Goal: Task Accomplishment & Management: Complete application form

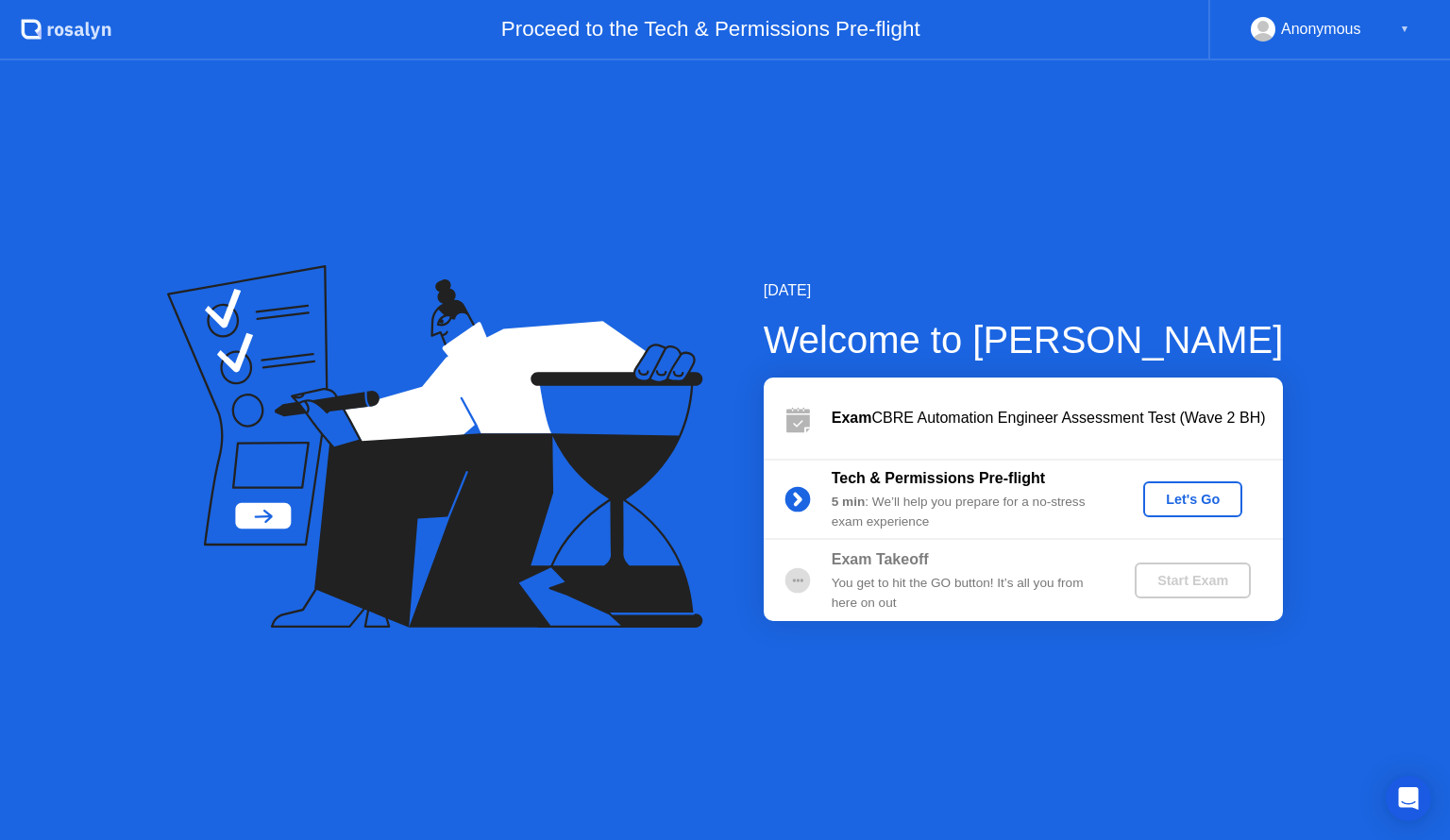
click at [1200, 500] on div "Let's Go" at bounding box center [1192, 499] width 84 height 15
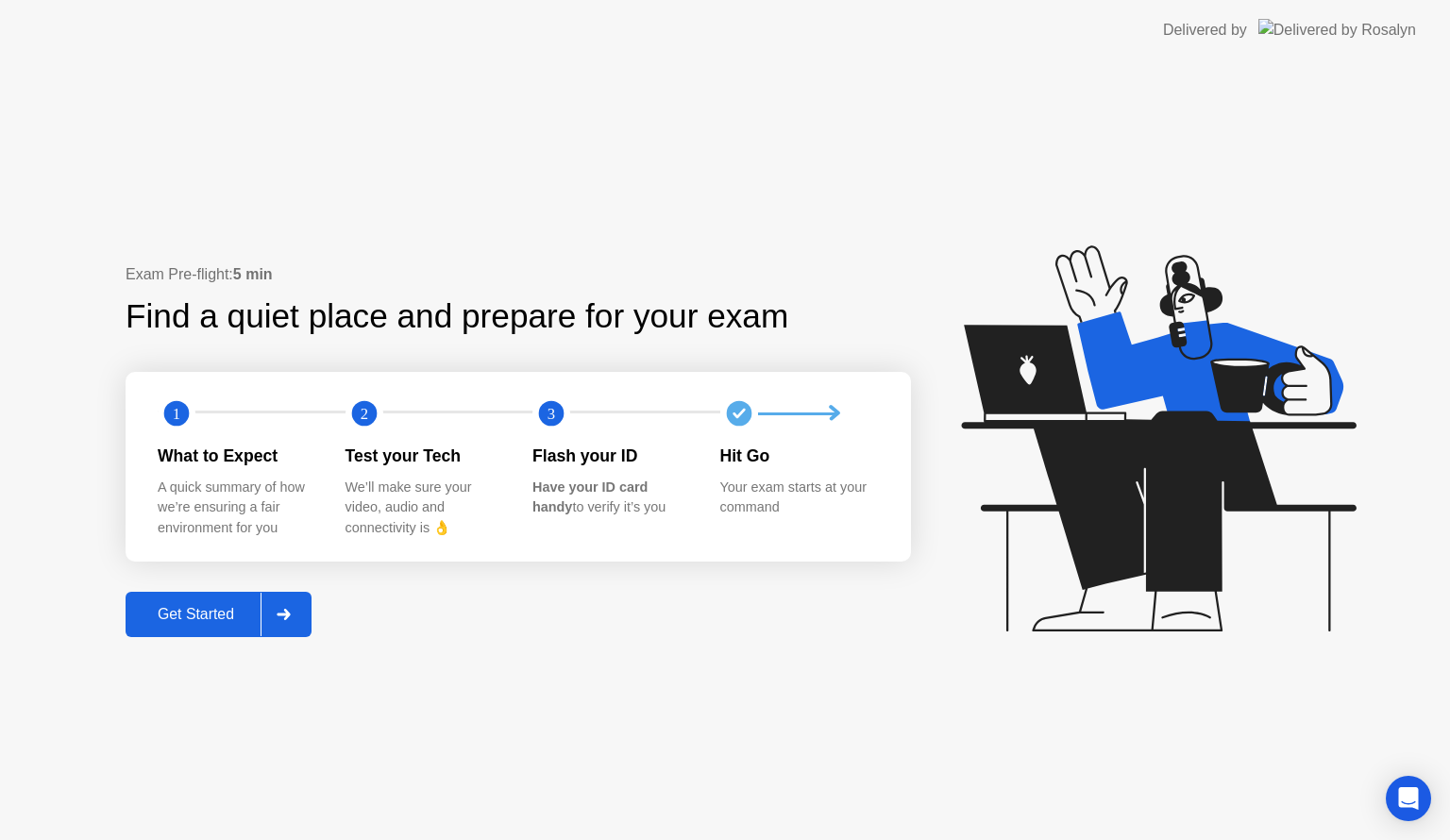
click at [223, 612] on div "Get Started" at bounding box center [196, 614] width 129 height 17
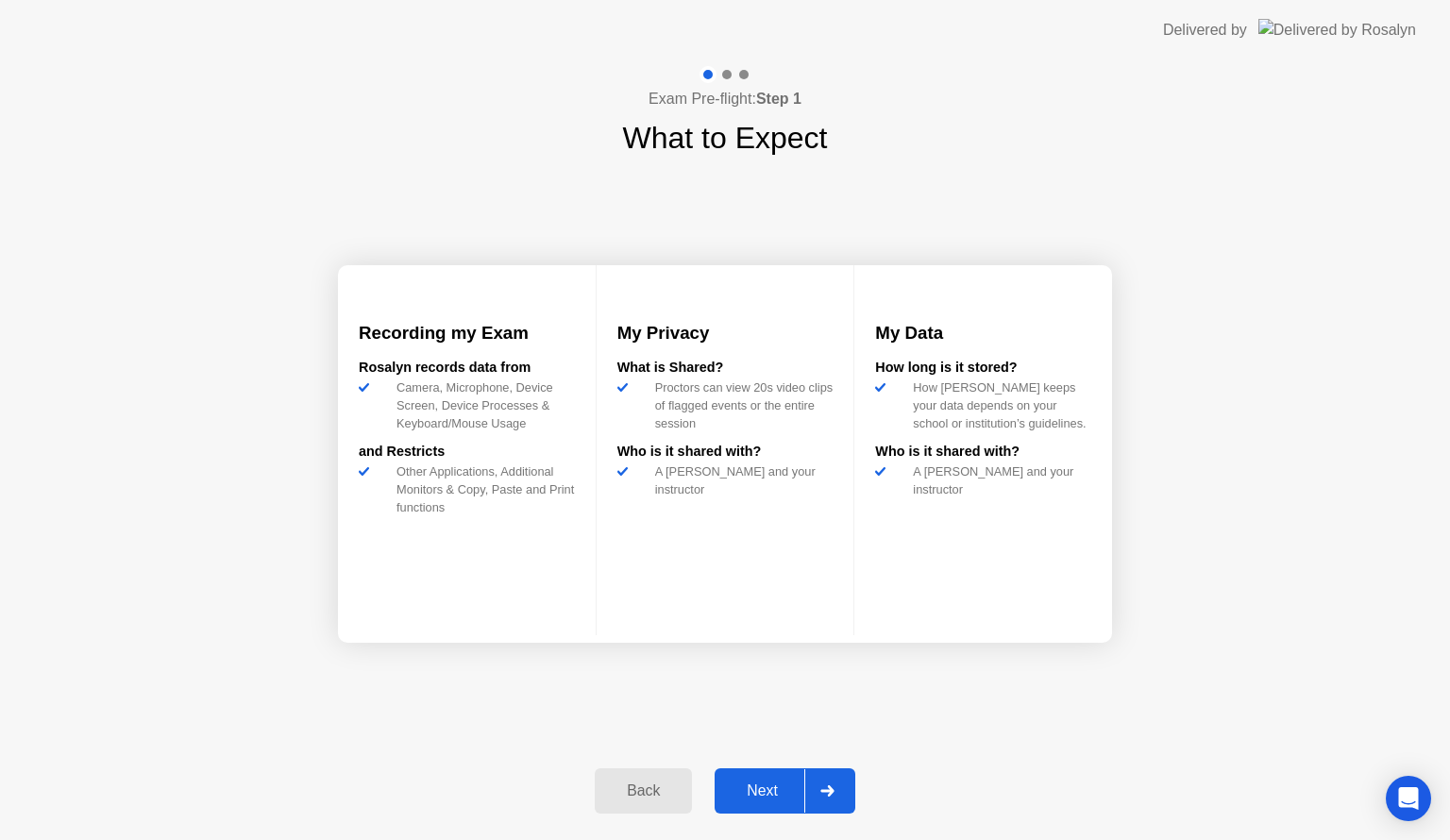
click at [768, 792] on div "Next" at bounding box center [762, 791] width 84 height 17
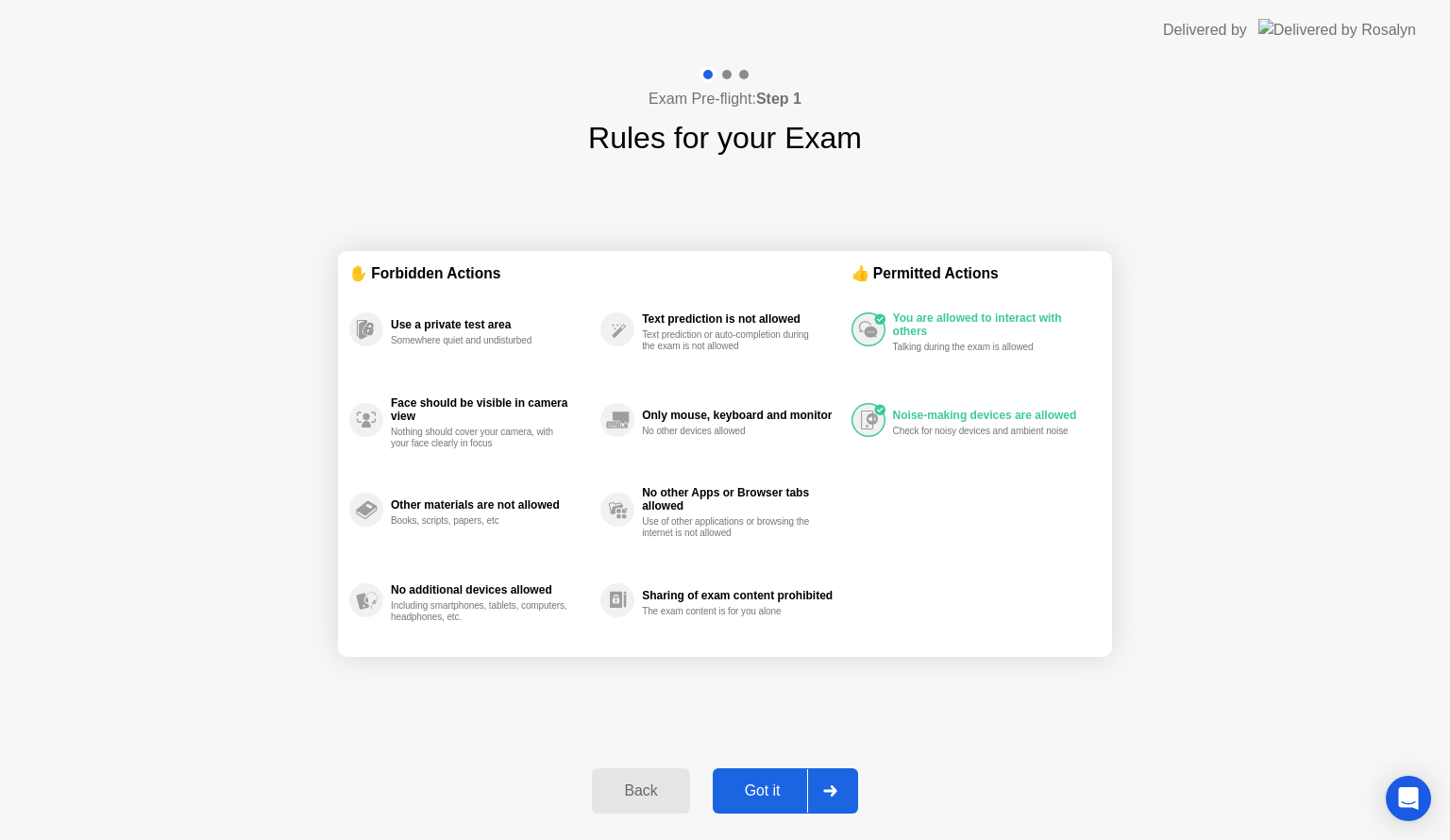
click at [768, 792] on div "Got it" at bounding box center [763, 791] width 89 height 17
select select "**********"
select select "*******"
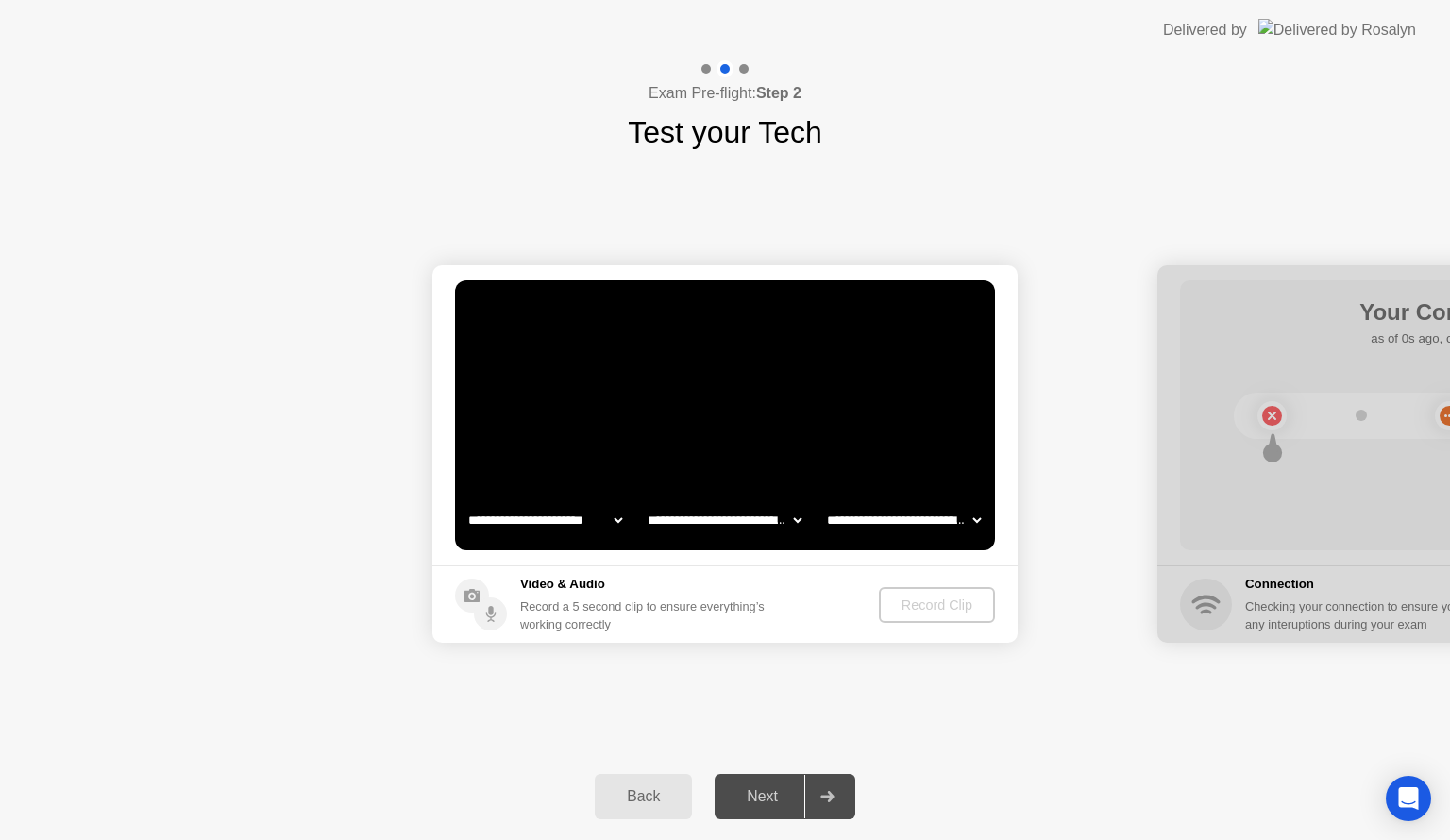
click at [768, 792] on div "Next" at bounding box center [762, 797] width 84 height 17
click at [940, 602] on div "Record Clip" at bounding box center [938, 605] width 101 height 15
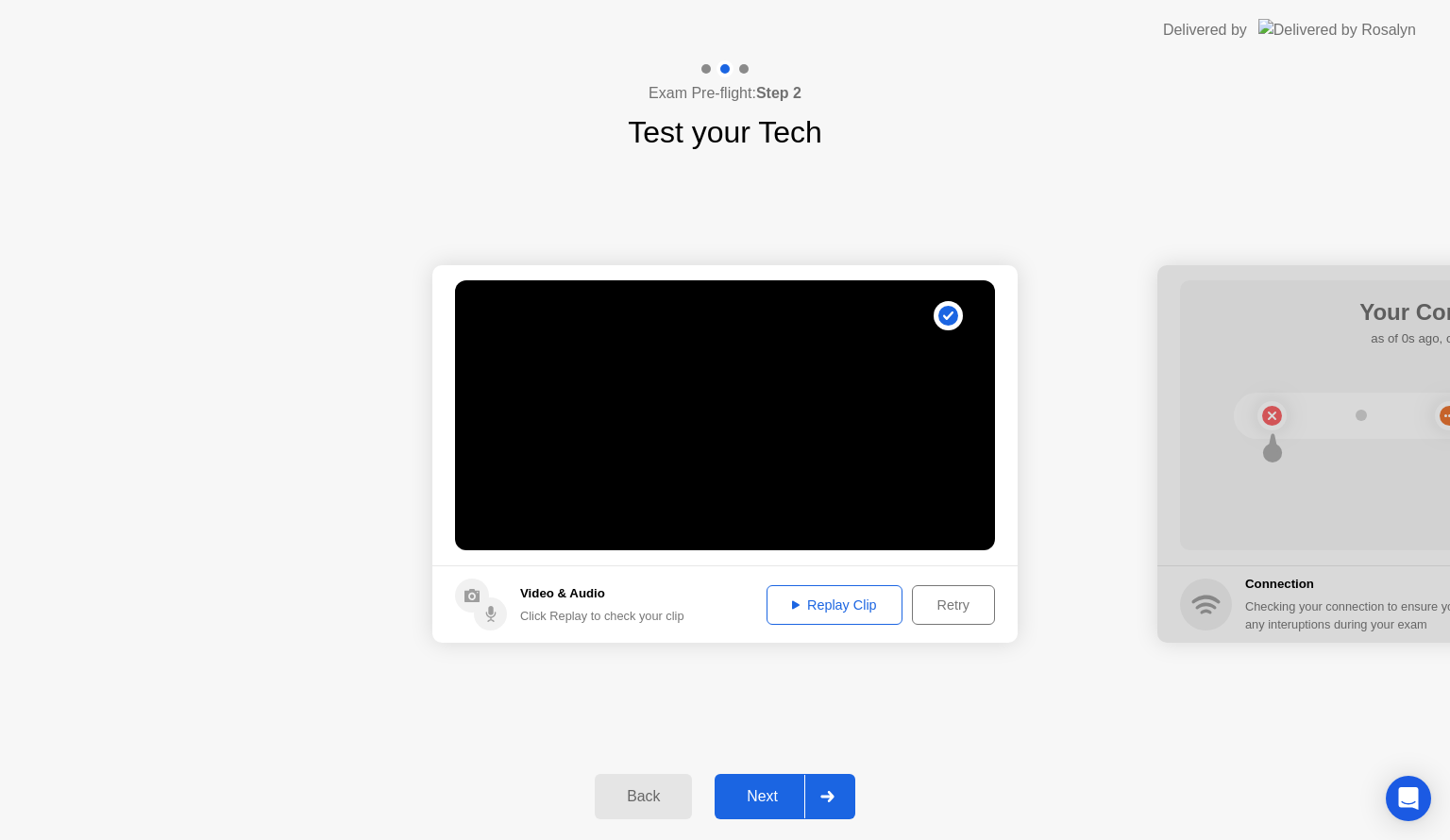
click at [858, 597] on div "Replay Clip" at bounding box center [835, 605] width 123 height 15
click at [964, 589] on button "Retry" at bounding box center [954, 605] width 83 height 40
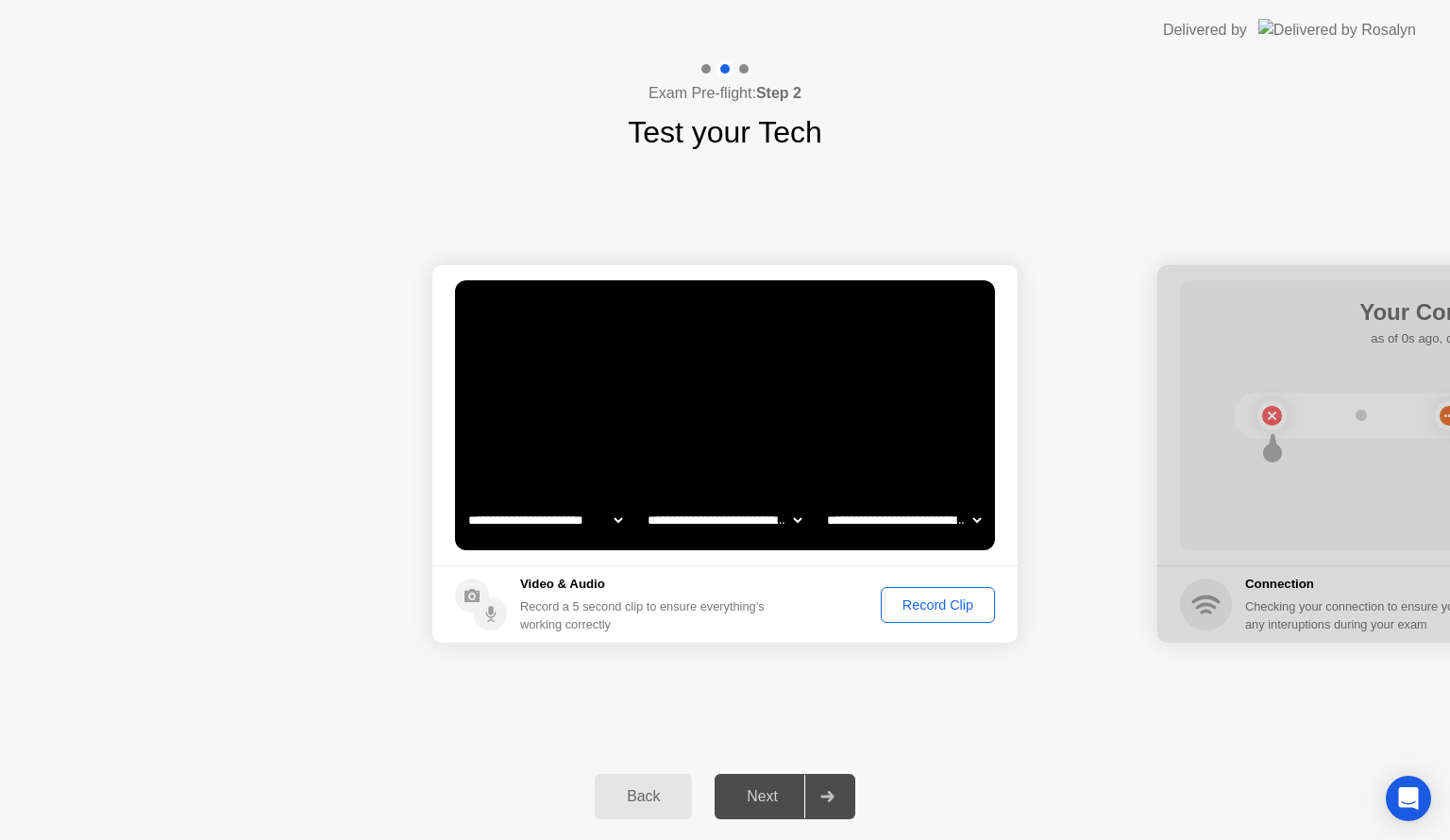
click at [925, 609] on div "Record Clip" at bounding box center [938, 605] width 101 height 15
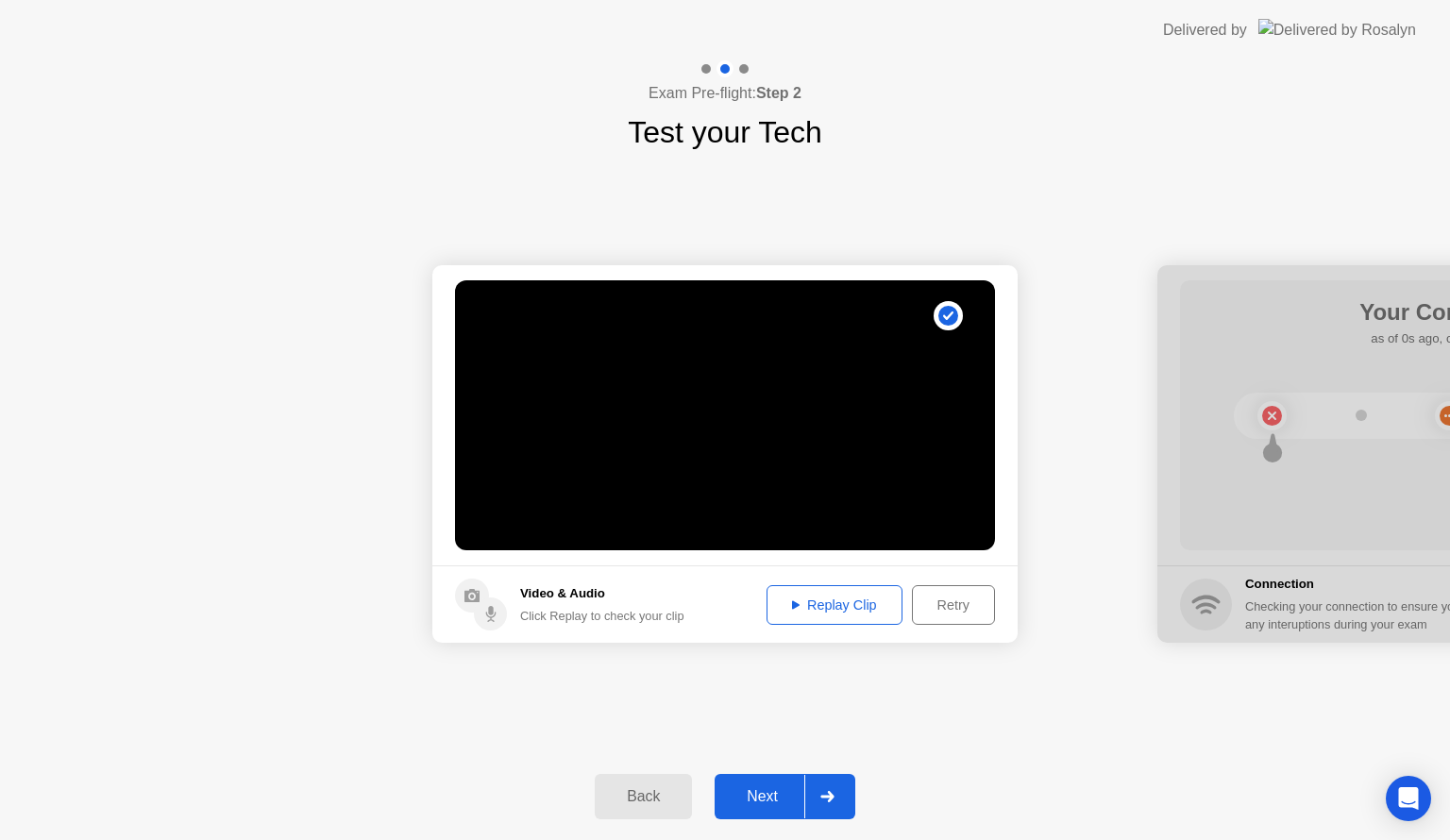
click at [823, 588] on button "Replay Clip" at bounding box center [835, 605] width 136 height 40
click at [821, 591] on button "Replay Clip" at bounding box center [835, 605] width 136 height 40
click at [824, 605] on div "Replay Clip" at bounding box center [835, 605] width 123 height 15
click at [787, 797] on div "Next" at bounding box center [762, 797] width 84 height 17
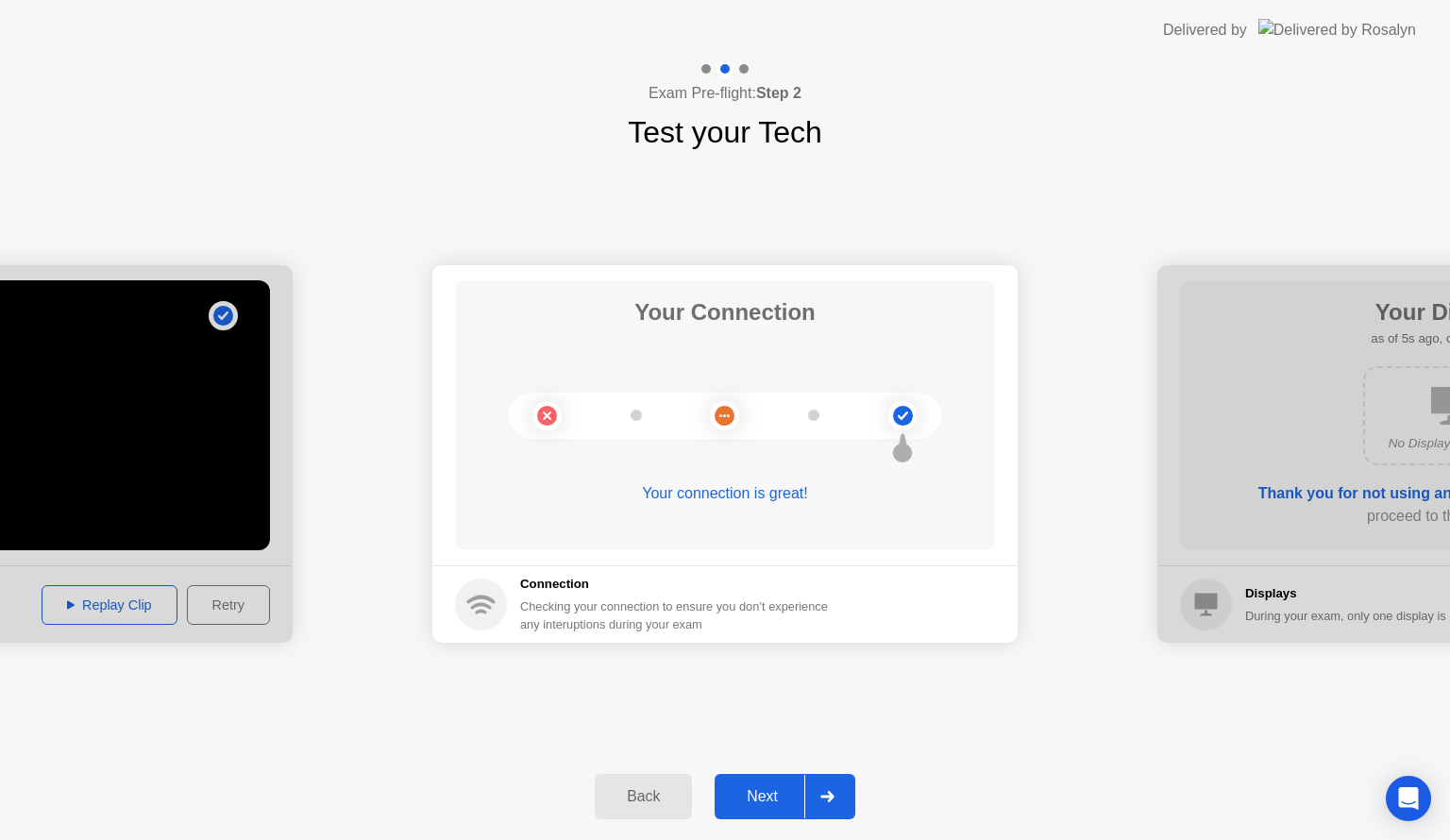
click at [751, 790] on div "Next" at bounding box center [762, 797] width 84 height 17
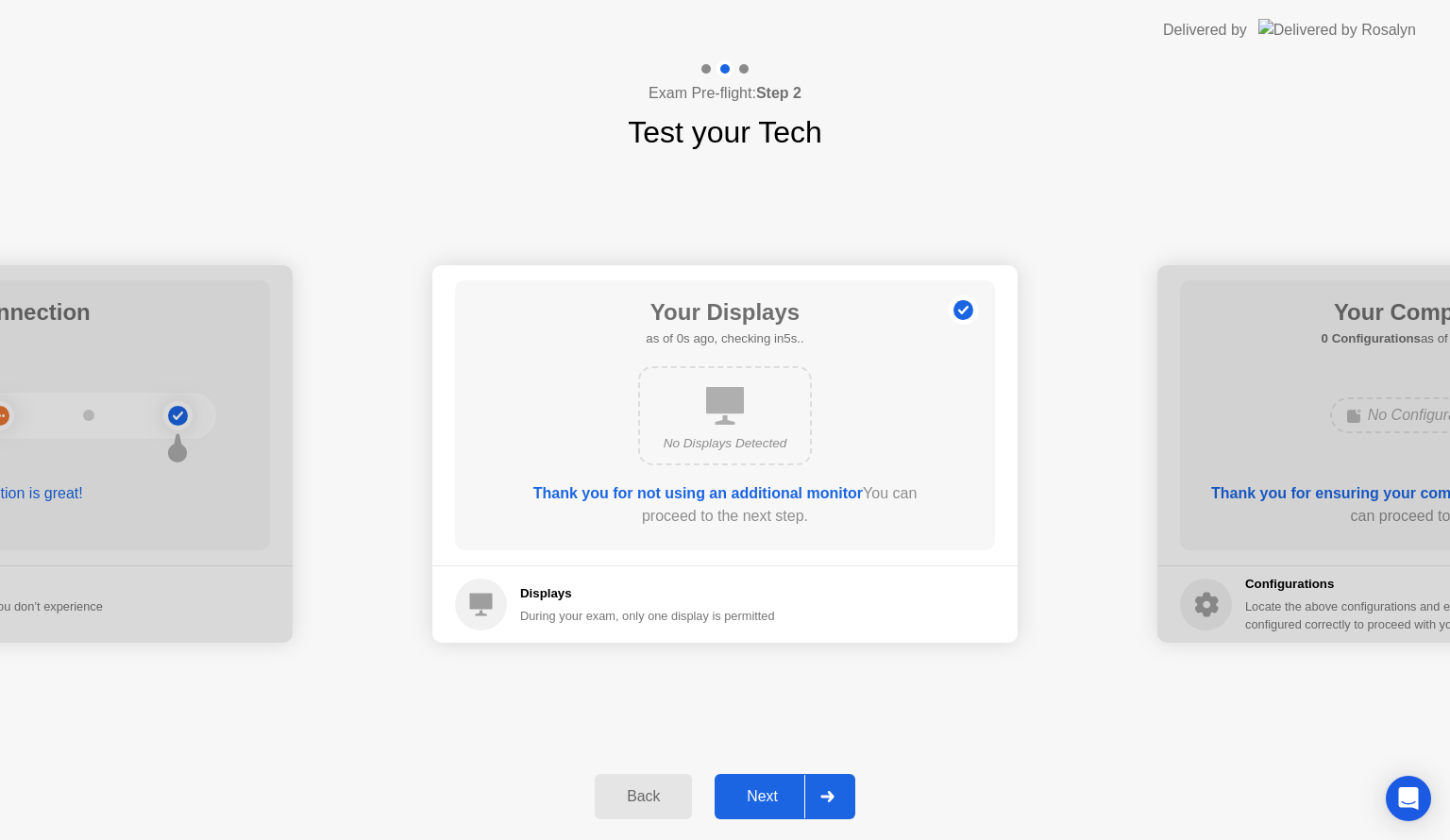
click at [751, 790] on div "Next" at bounding box center [762, 797] width 84 height 17
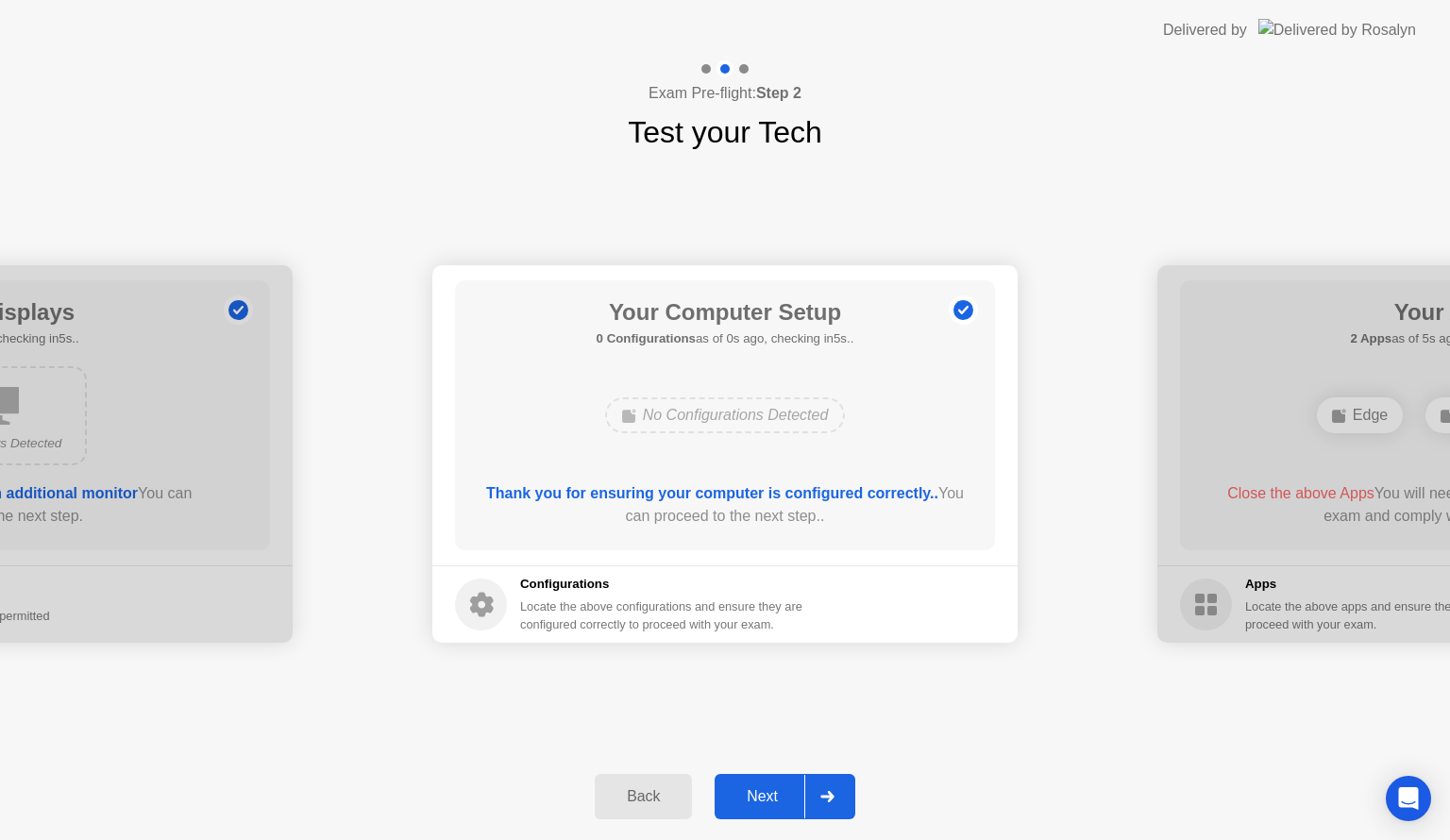
click at [751, 790] on div "Next" at bounding box center [762, 797] width 84 height 17
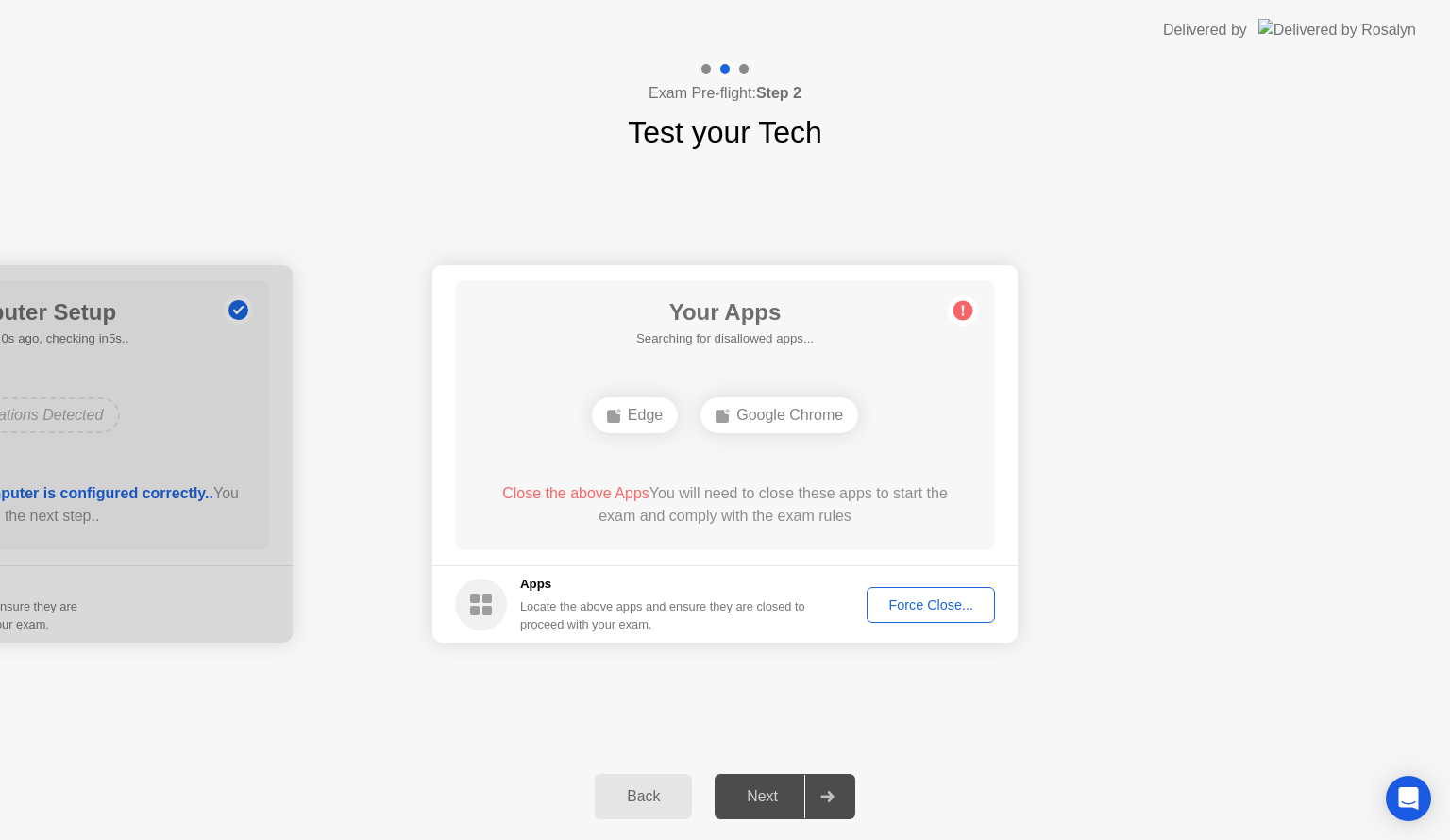
click at [751, 790] on div "Next" at bounding box center [762, 797] width 84 height 17
click at [924, 618] on button "Force Close..." at bounding box center [931, 605] width 129 height 36
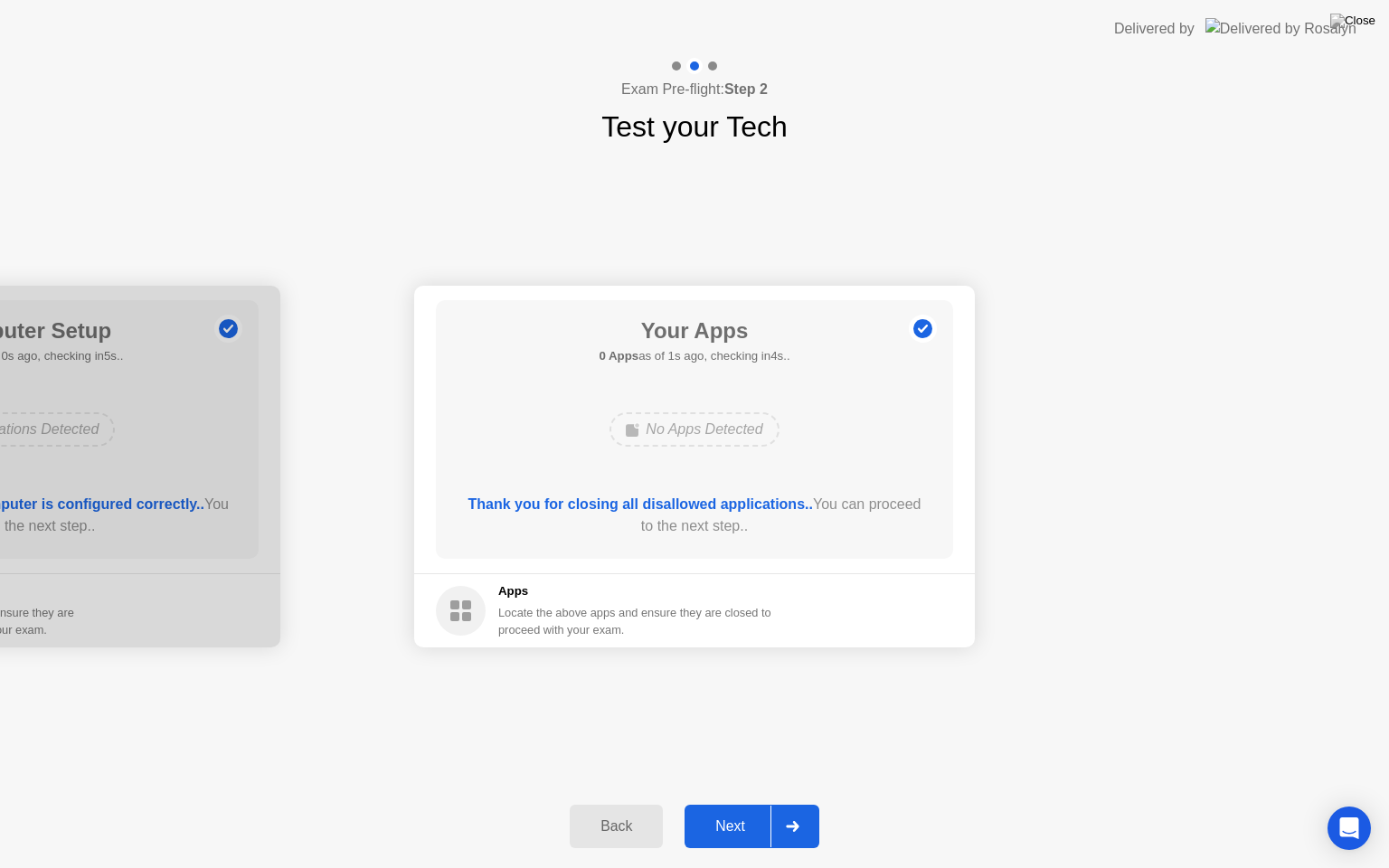
click at [760, 804] on div "Next" at bounding box center [730, 826] width 81 height 16
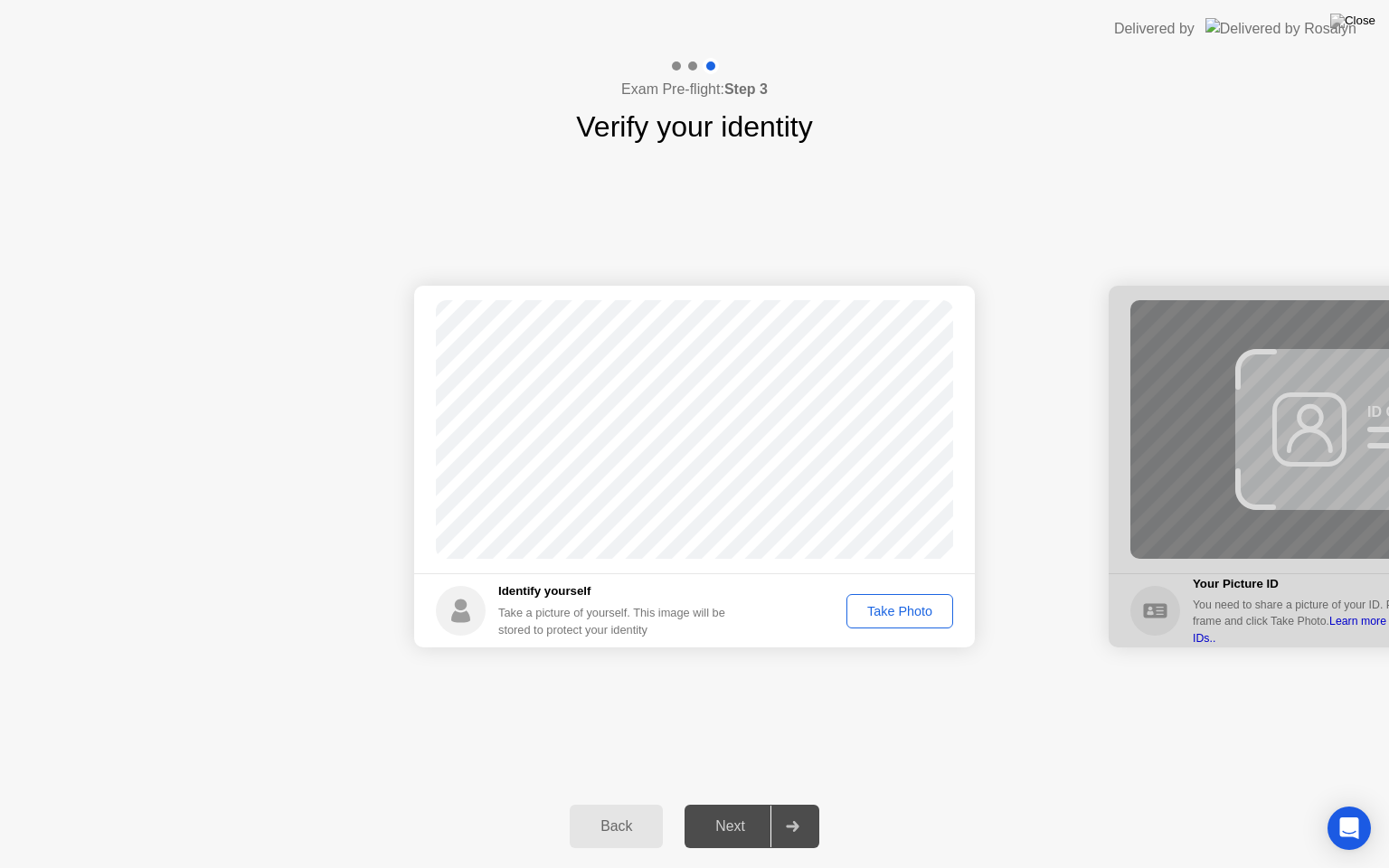
click at [915, 609] on div "Take Photo" at bounding box center [900, 611] width 94 height 14
click at [736, 804] on div "Next" at bounding box center [730, 826] width 81 height 16
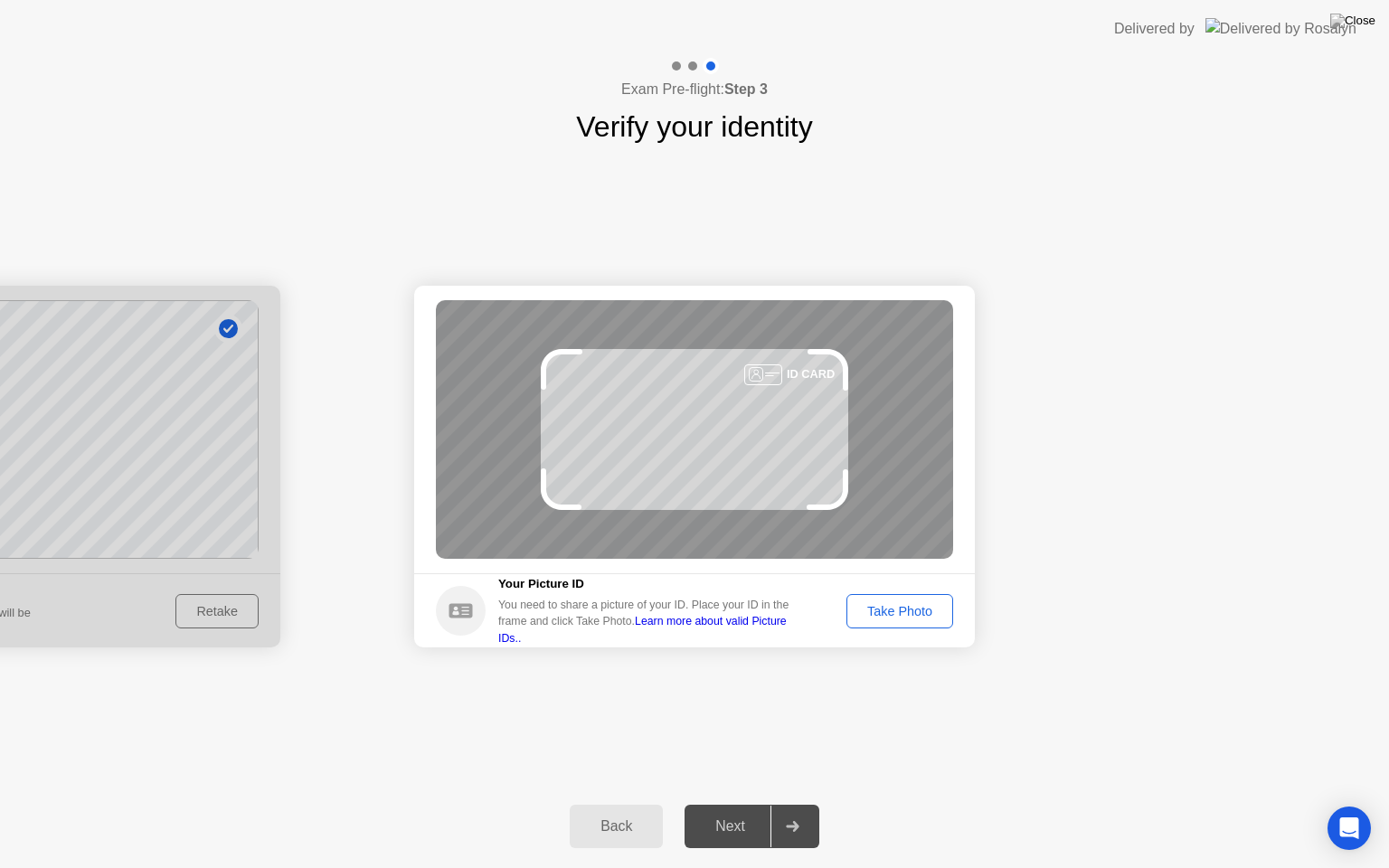
click at [934, 605] on div "Take Photo" at bounding box center [900, 611] width 94 height 14
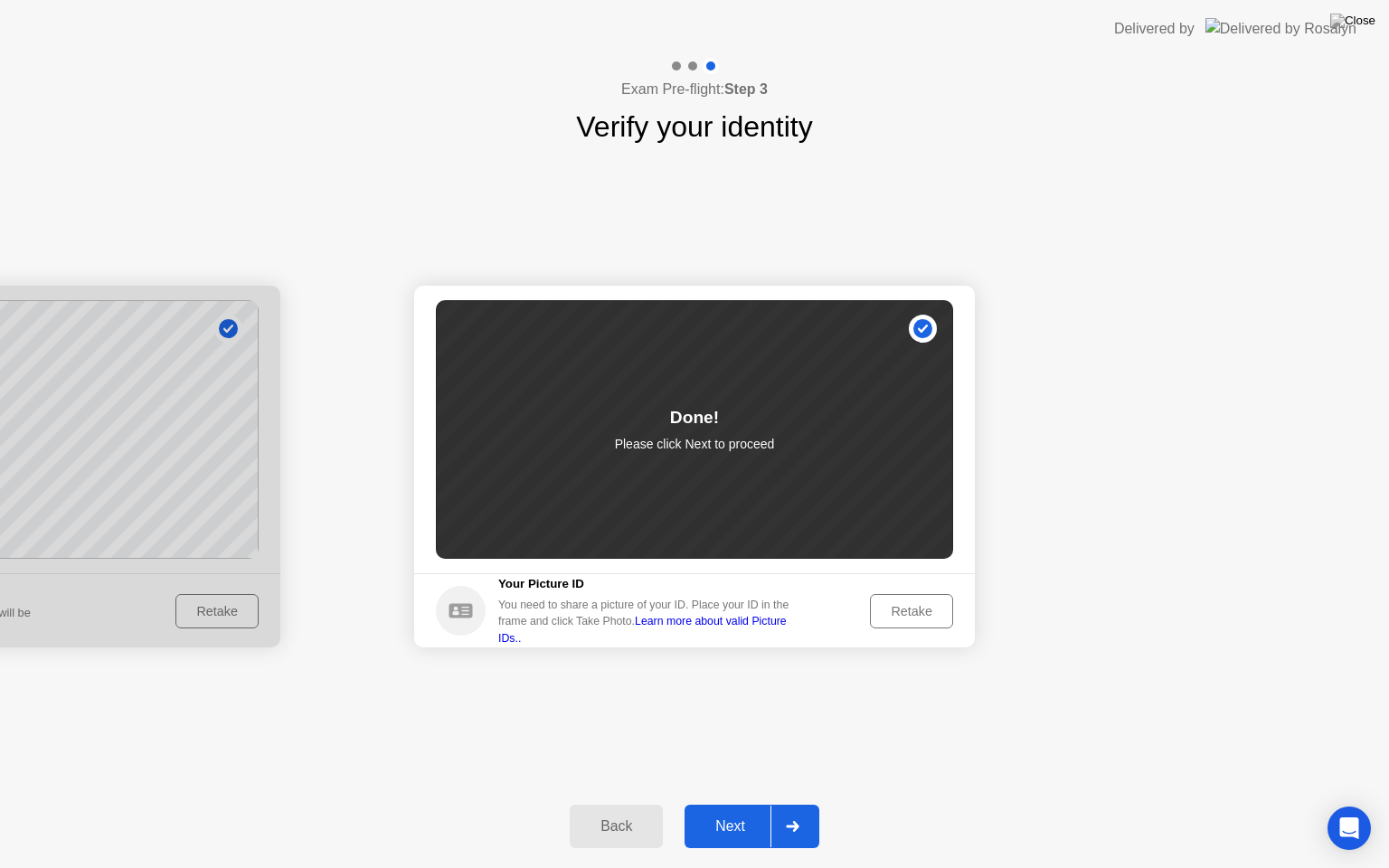
click at [749, 804] on div "Next" at bounding box center [730, 826] width 81 height 16
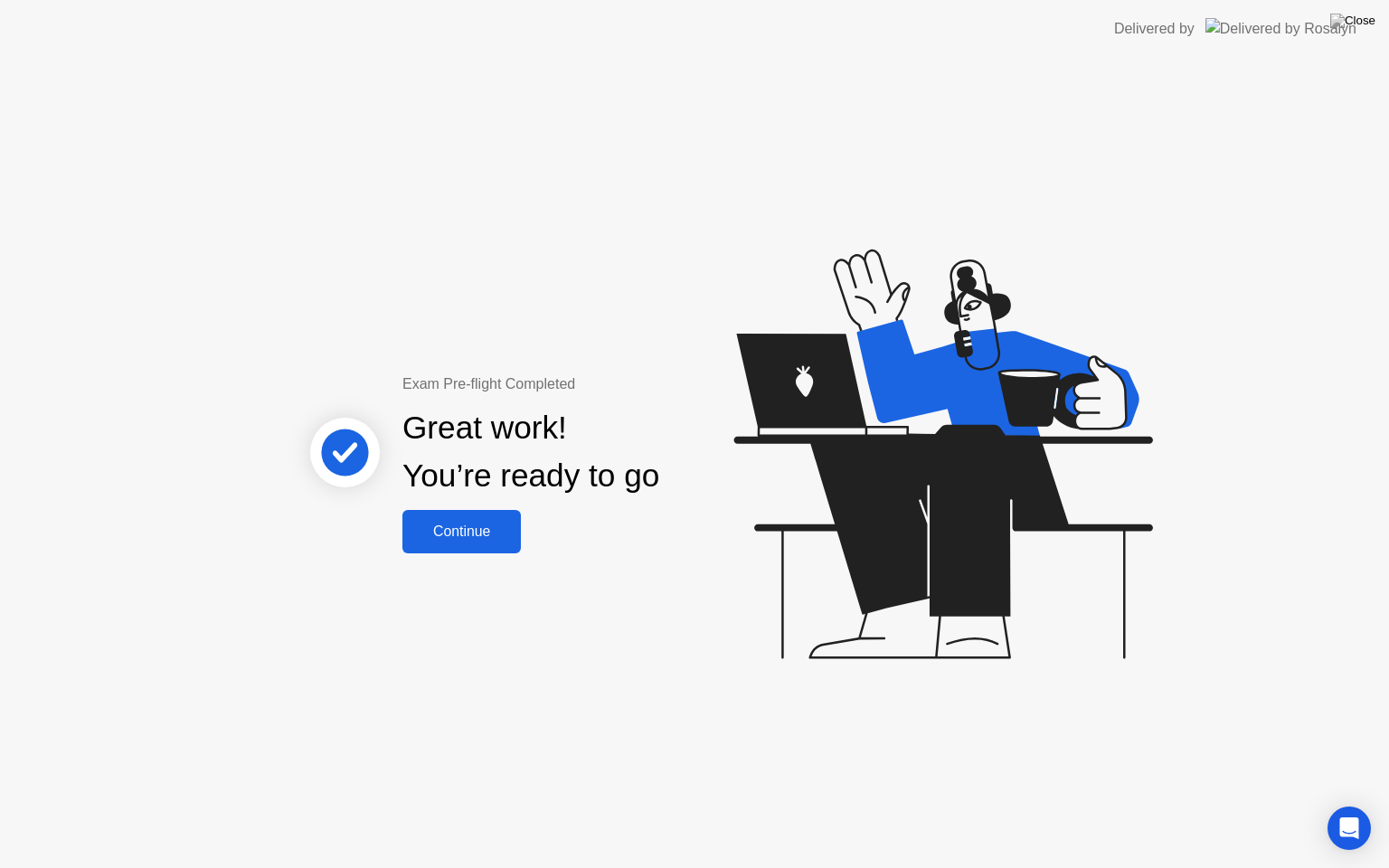
click at [488, 568] on div "Exam Pre-flight Completed Great work! You’re ready to go Continue" at bounding box center [694, 463] width 1389 height 810
click at [477, 544] on button "Continue" at bounding box center [461, 531] width 119 height 43
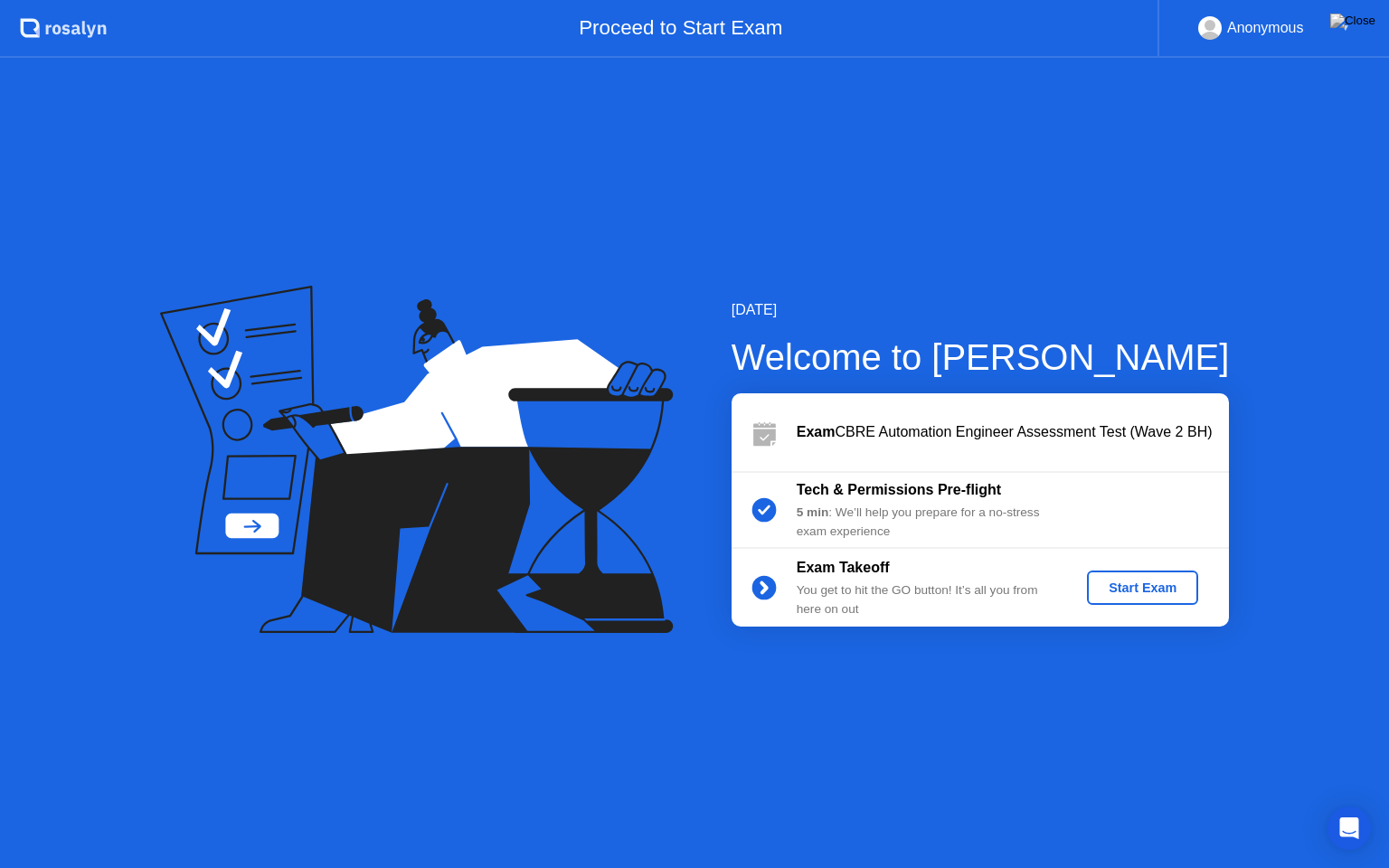
click at [1148, 592] on div "Start Exam" at bounding box center [1142, 587] width 97 height 14
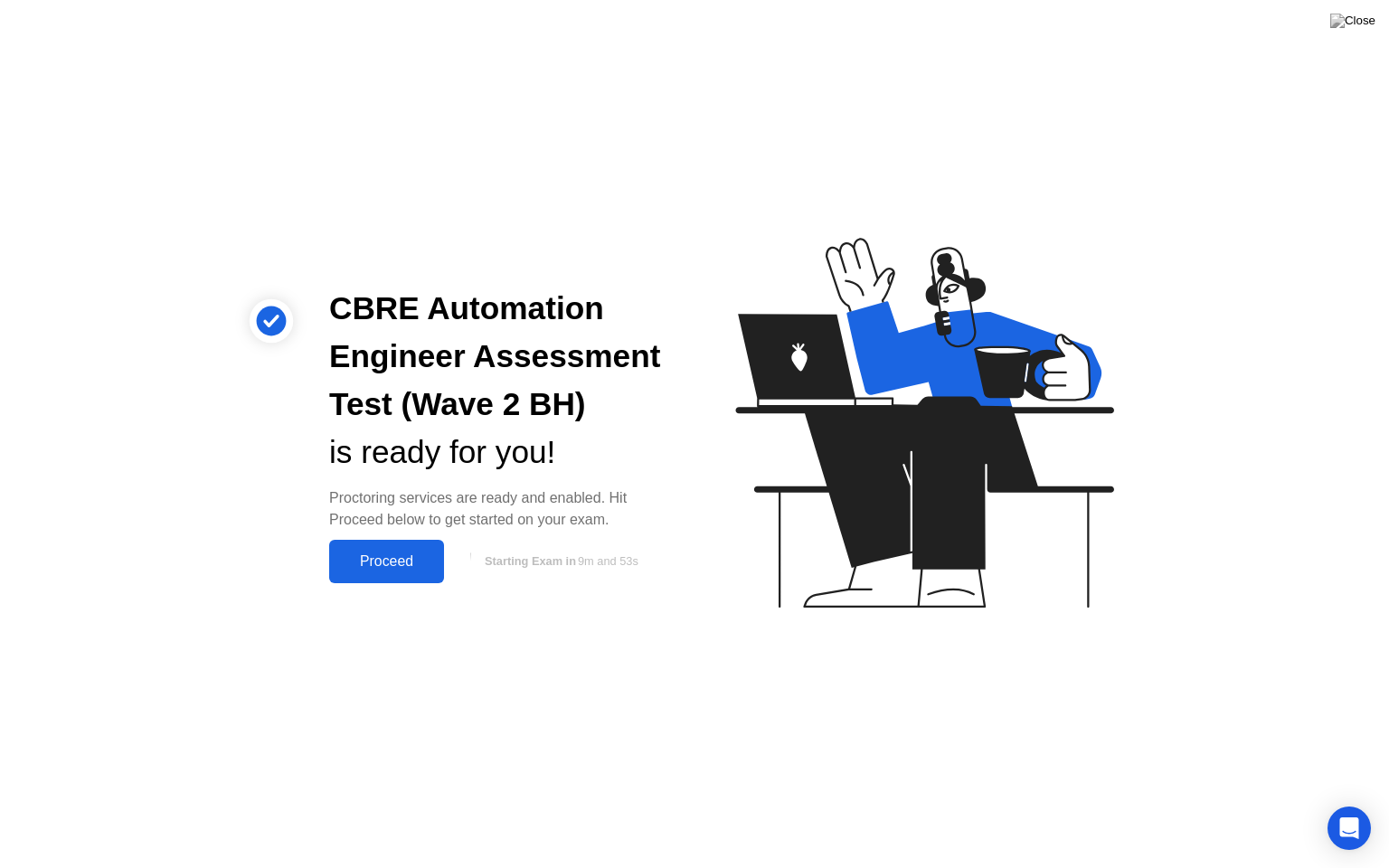
click at [399, 562] on div "Proceed" at bounding box center [387, 561] width 104 height 16
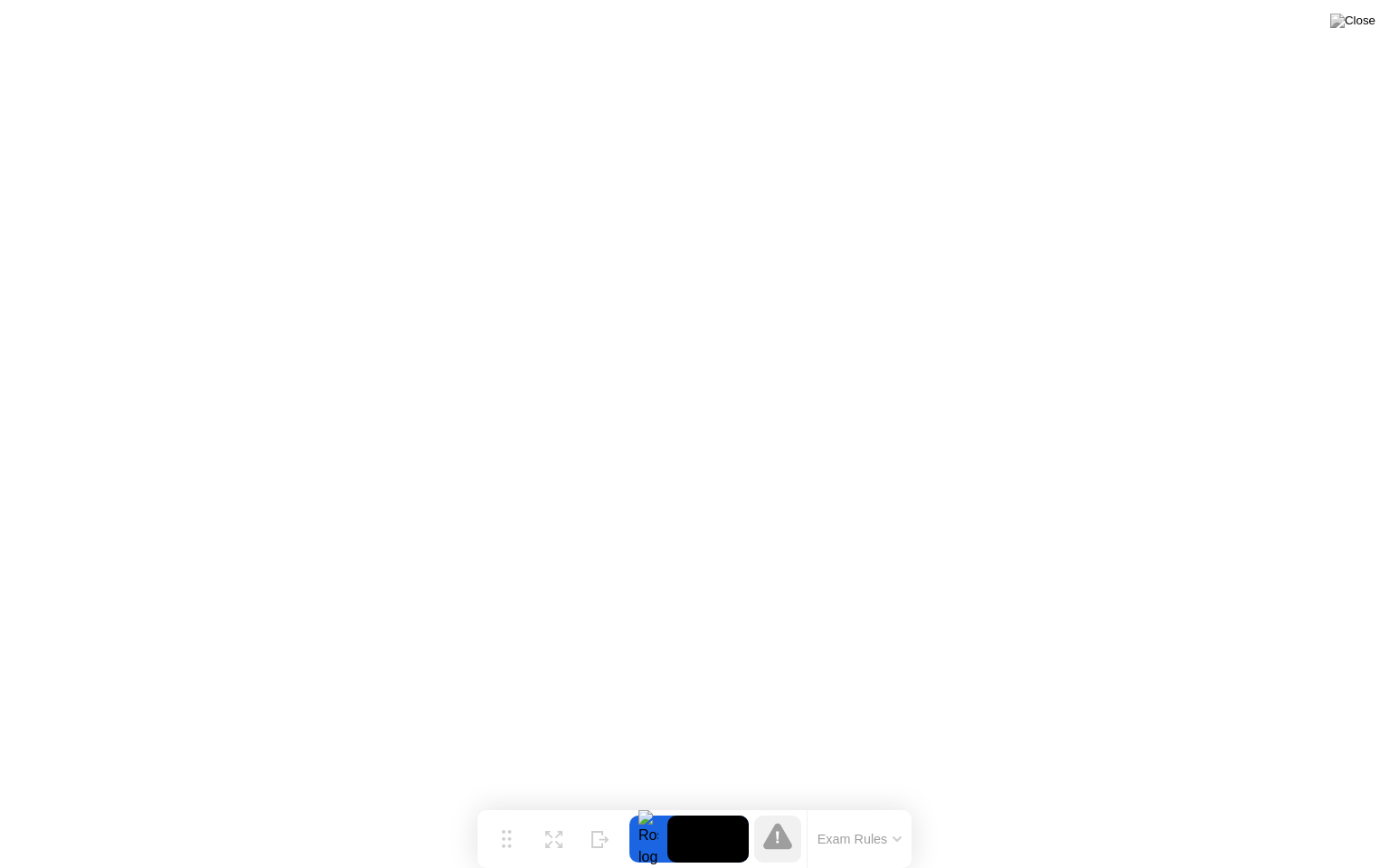
click at [875, 804] on button "Exam Rules" at bounding box center [860, 839] width 96 height 16
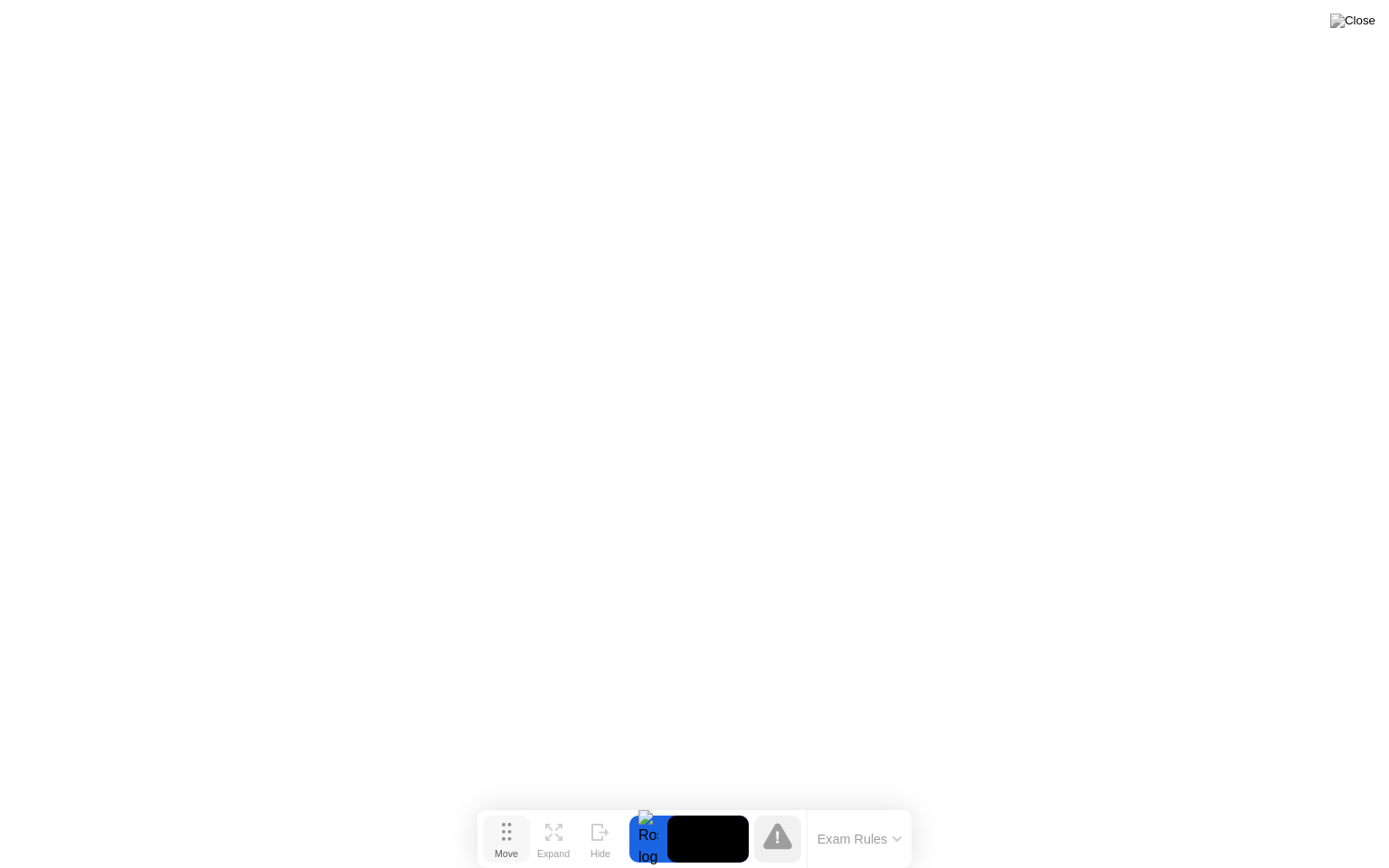
click at [512, 804] on button "Move" at bounding box center [506, 839] width 47 height 47
drag, startPoint x: 512, startPoint y: 835, endPoint x: 551, endPoint y: 838, distance: 39.1
click at [551, 804] on button "Move" at bounding box center [546, 839] width 47 height 47
drag, startPoint x: 550, startPoint y: 830, endPoint x: 478, endPoint y: 814, distance: 73.8
click at [485, 804] on icon at bounding box center [490, 819] width 10 height 18
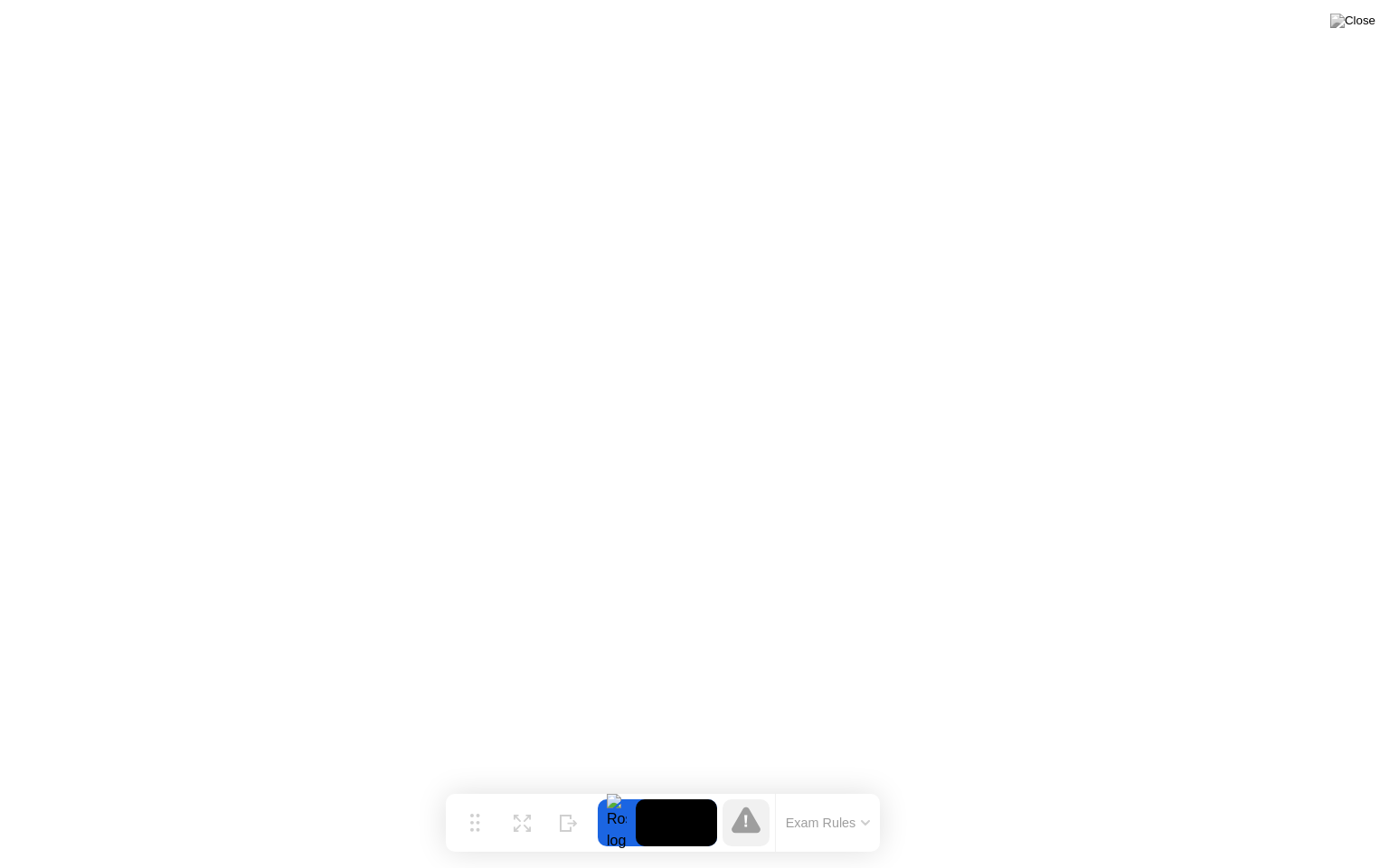
click at [841, 804] on button "Exam Rules" at bounding box center [829, 823] width 96 height 16
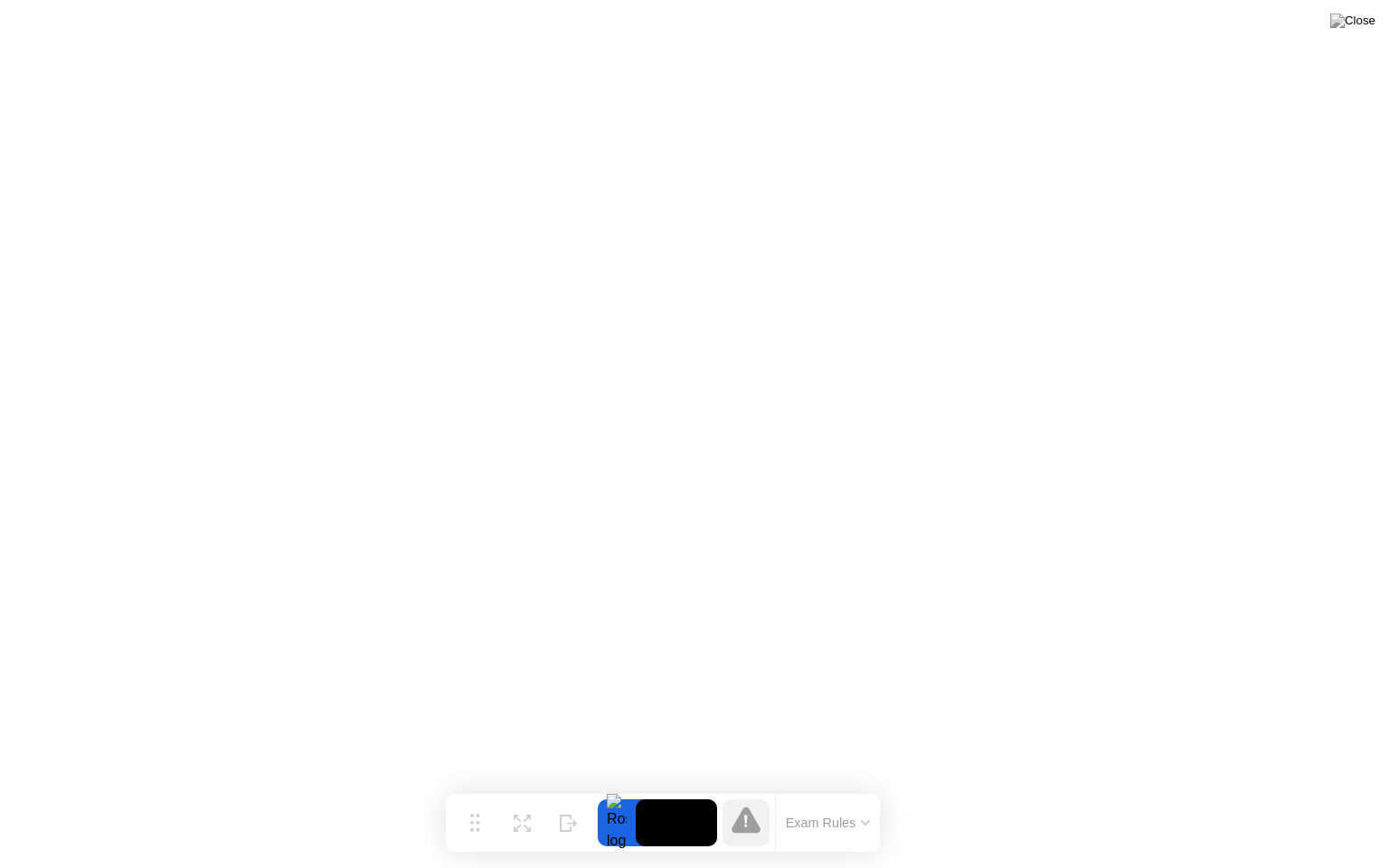
click at [747, 804] on icon at bounding box center [746, 819] width 29 height 26
click at [510, 804] on div "Expand" at bounding box center [522, 837] width 33 height 11
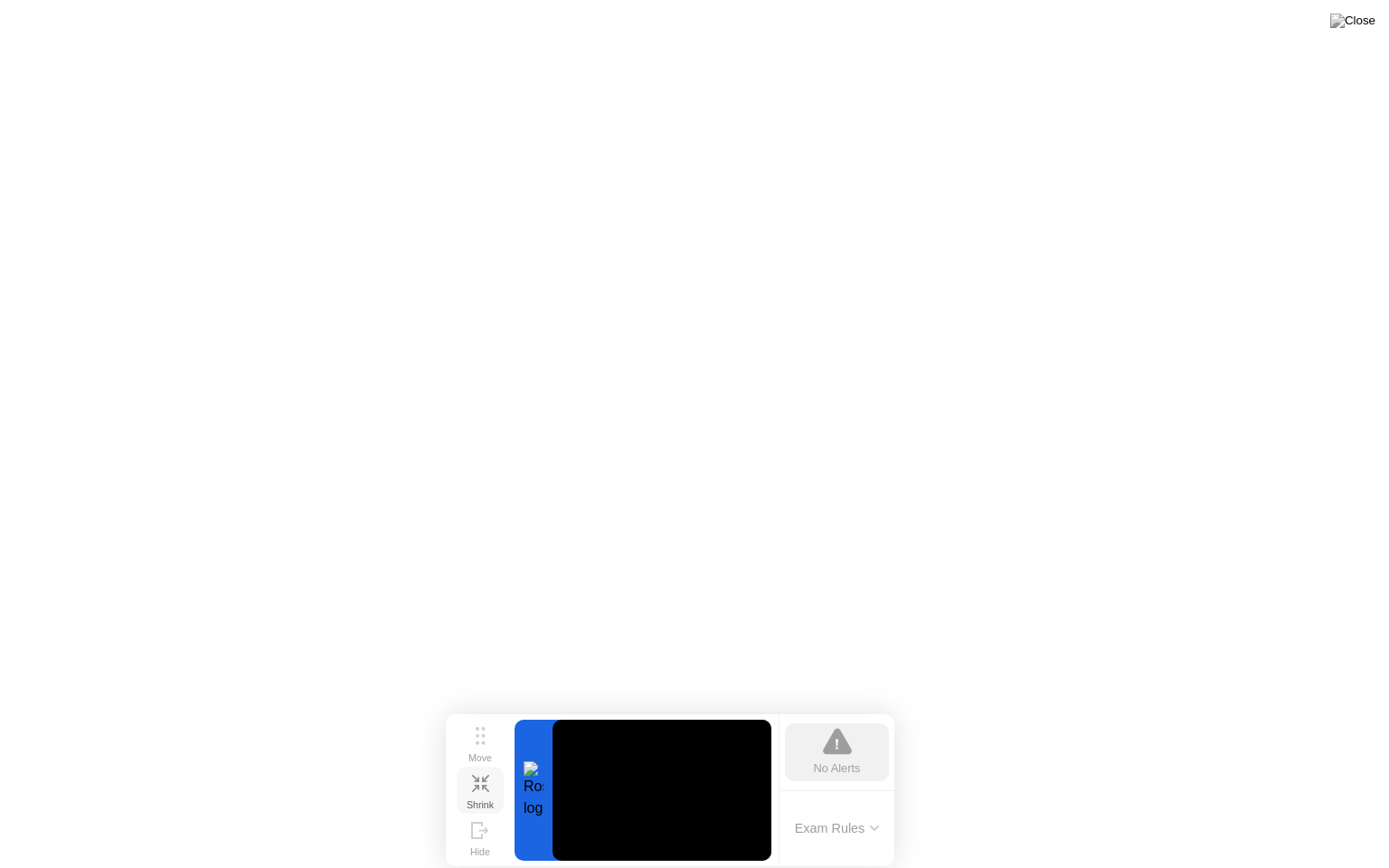
click at [479, 791] on icon at bounding box center [480, 783] width 17 height 17
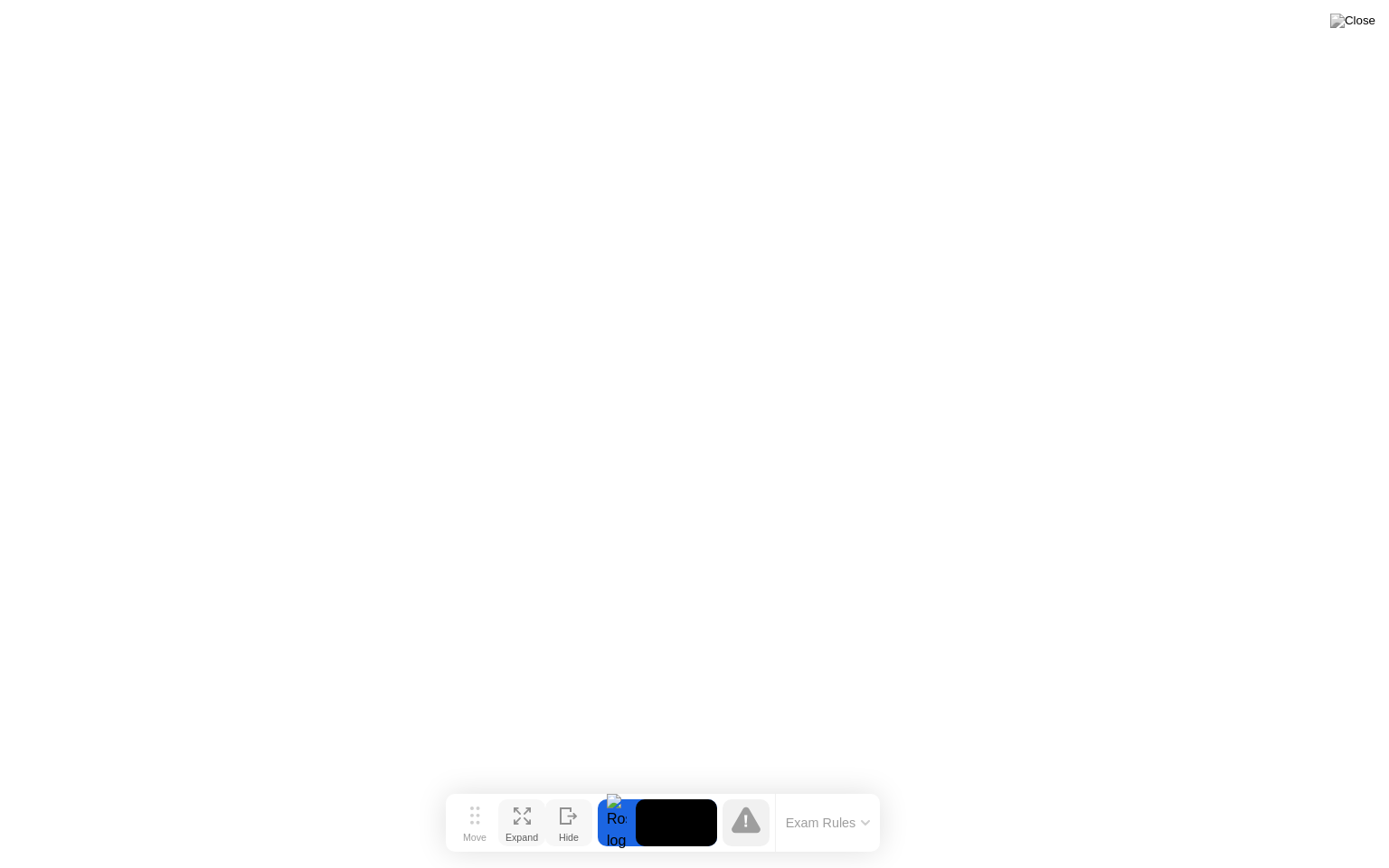
click at [562, 804] on div "Hide" at bounding box center [569, 837] width 20 height 11
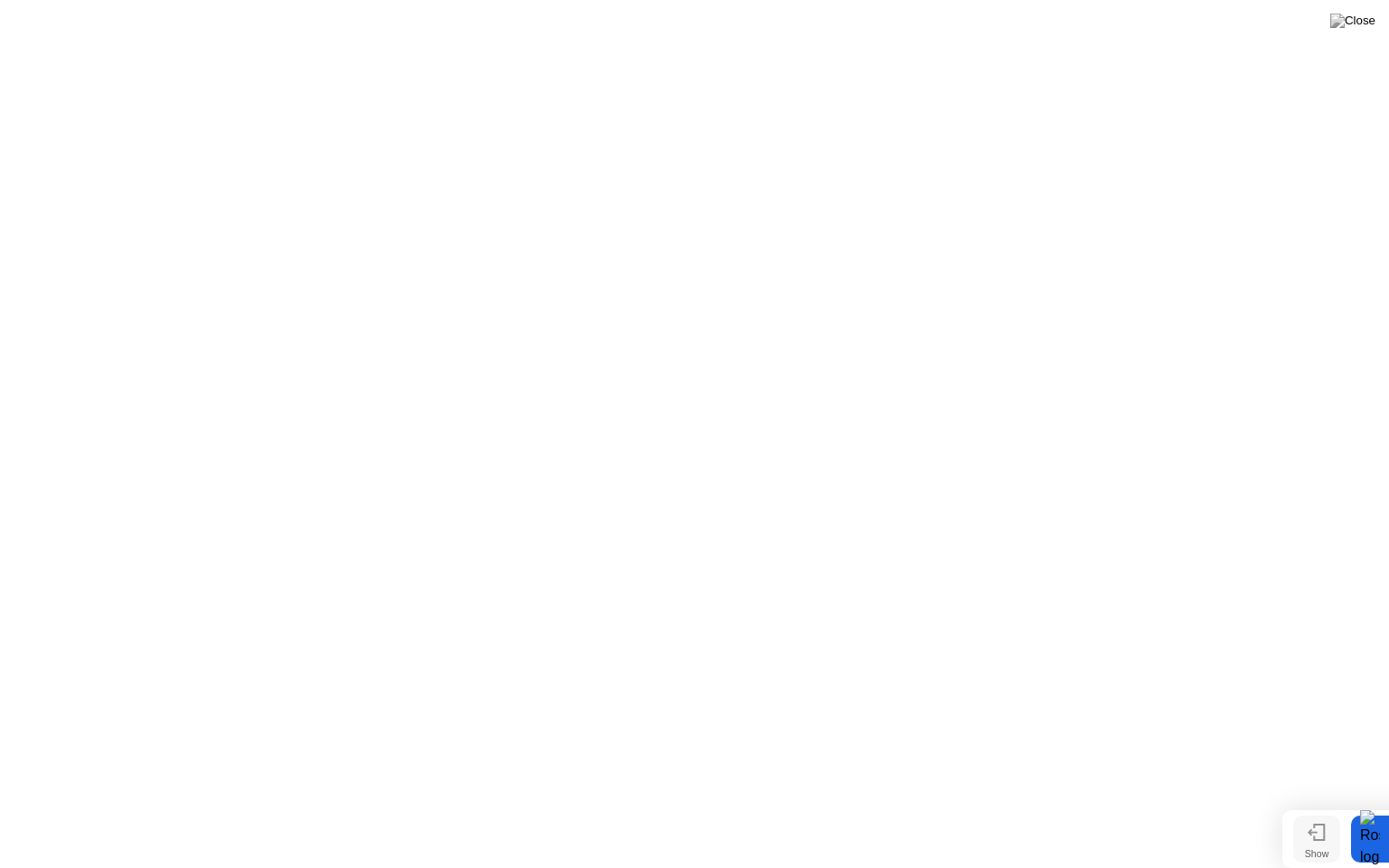
click at [1323, 804] on icon at bounding box center [1317, 832] width 18 height 17
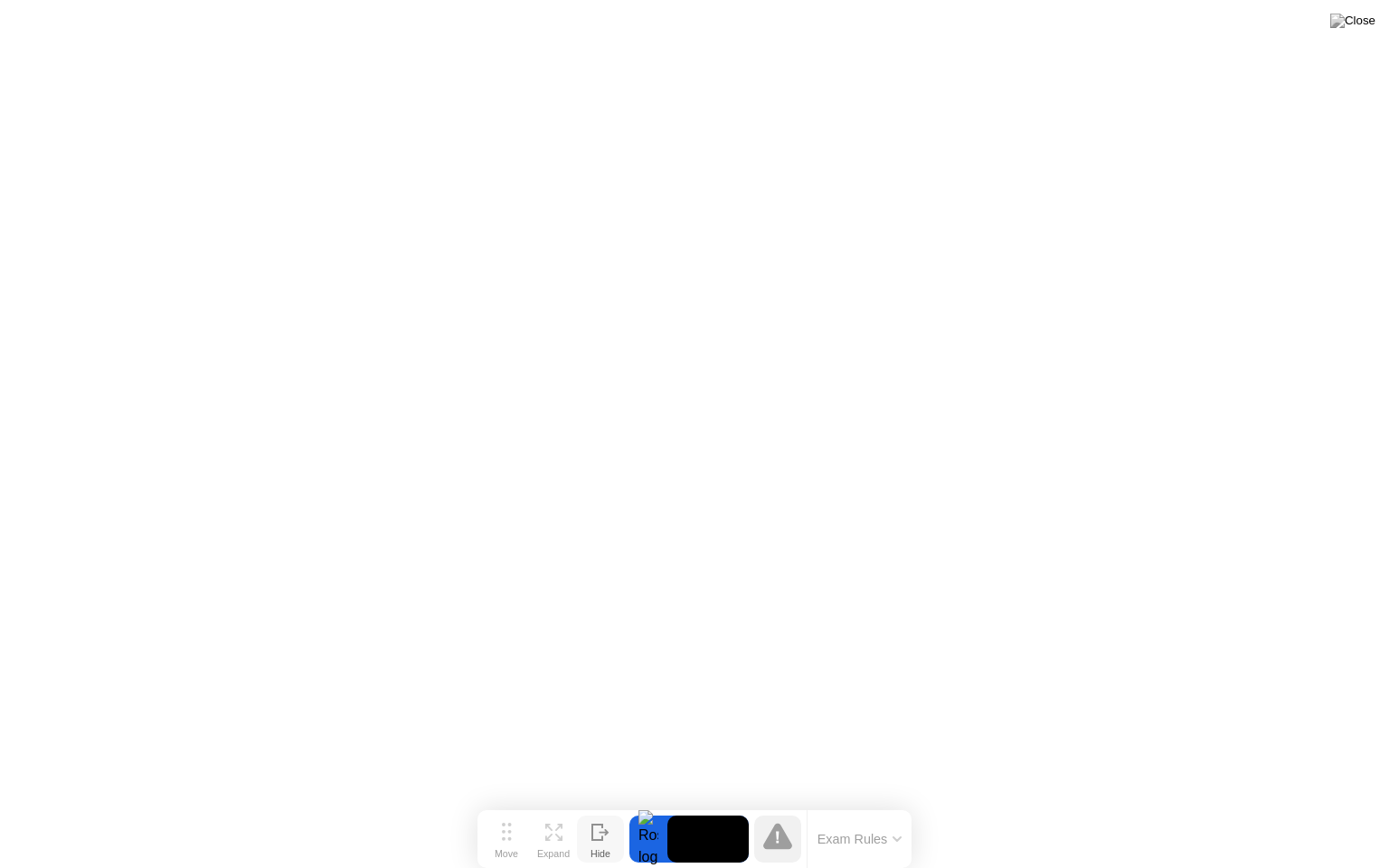
click at [838, 804] on button "Exam Rules" at bounding box center [860, 839] width 96 height 16
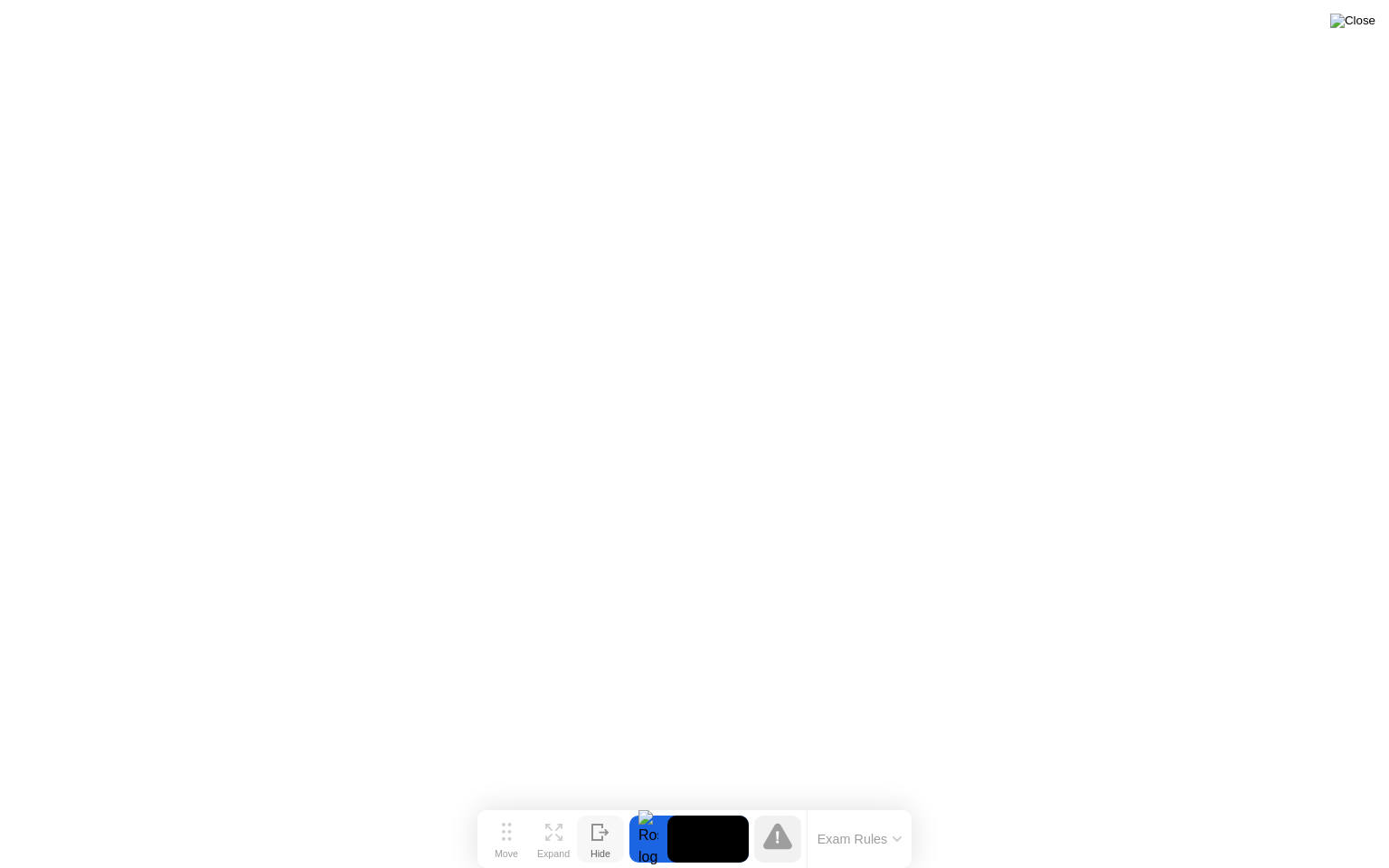
click at [1365, 28] on img at bounding box center [1353, 21] width 45 height 14
